Goal: Navigation & Orientation: Find specific page/section

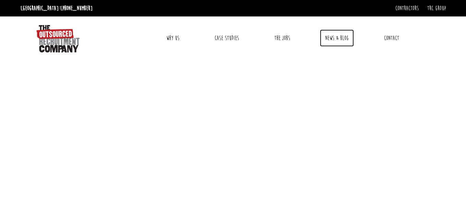
click at [333, 39] on link "News & Blog" at bounding box center [337, 38] width 34 height 17
click at [277, 51] on div "Toggle navigation Why Us Reviews Awards Video Recruitment Toolkit Become a TORC…" at bounding box center [282, 37] width 299 height 29
click at [279, 37] on link "The Jobs" at bounding box center [282, 38] width 26 height 17
click at [235, 39] on link "Case Studies" at bounding box center [227, 38] width 35 height 17
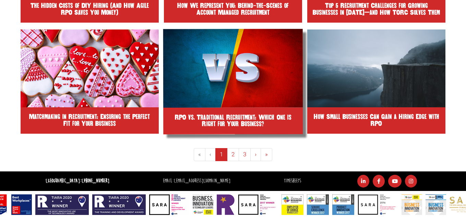
scroll to position [316, 0]
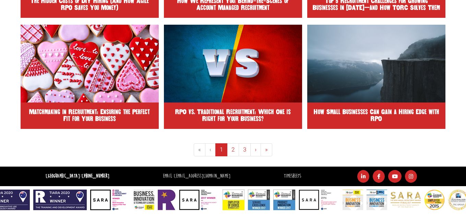
click at [371, 176] on li at bounding box center [378, 176] width 15 height 13
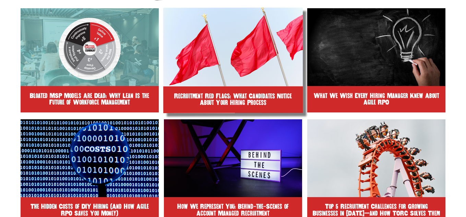
scroll to position [14, 0]
